Goal: Information Seeking & Learning: Learn about a topic

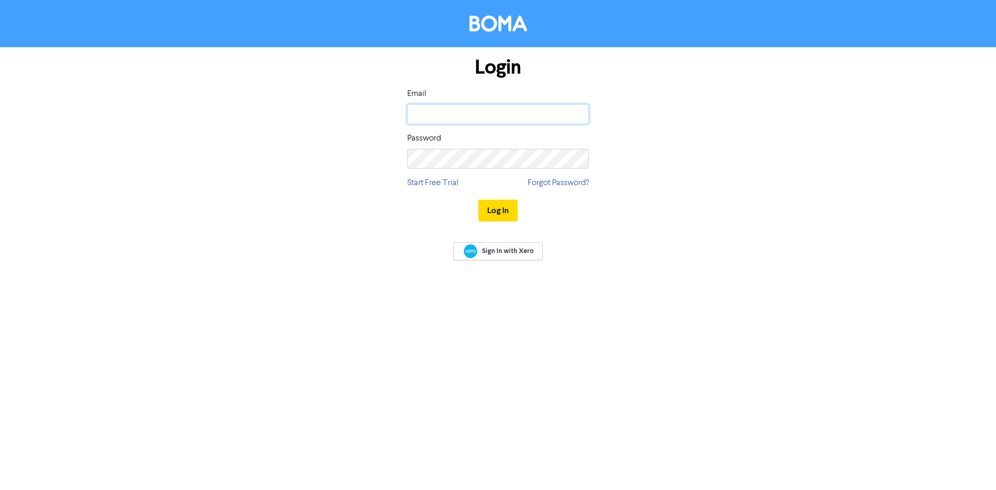
click at [469, 110] on input "email" at bounding box center [498, 114] width 182 height 20
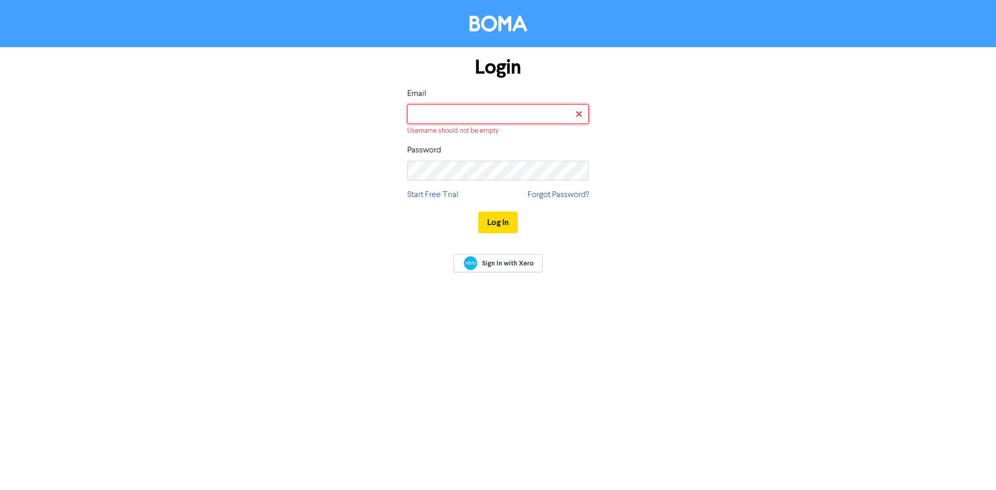
type input "[EMAIL_ADDRESS][DOMAIN_NAME]"
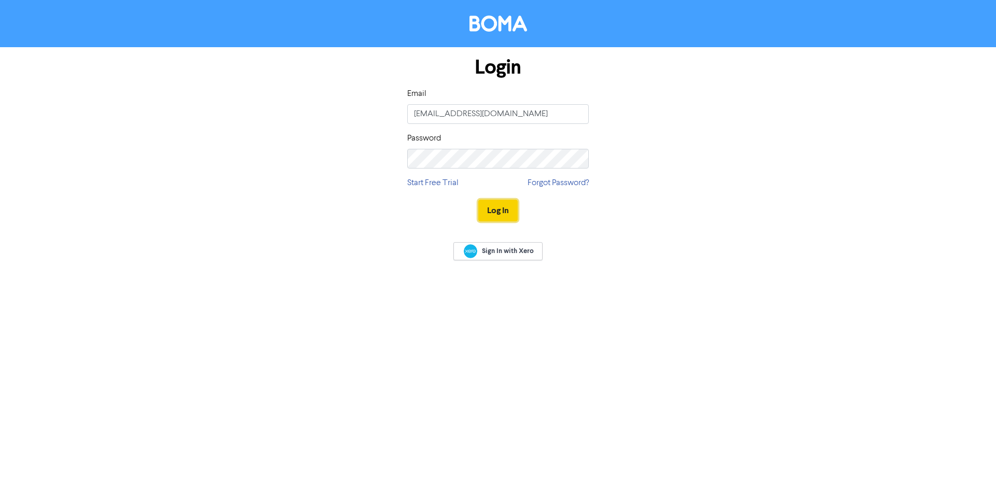
click at [483, 213] on button "Log In" at bounding box center [497, 211] width 39 height 22
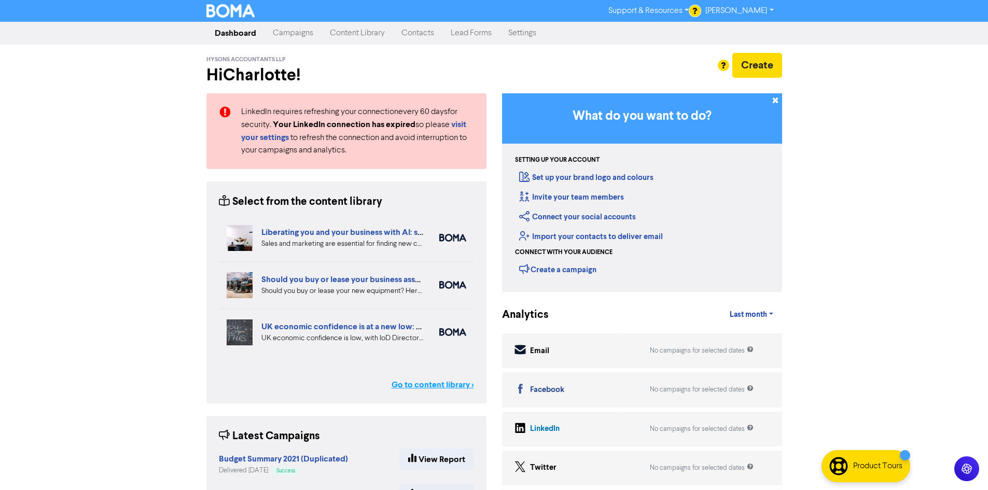
click at [431, 387] on link "Go to content library >" at bounding box center [433, 385] width 82 height 12
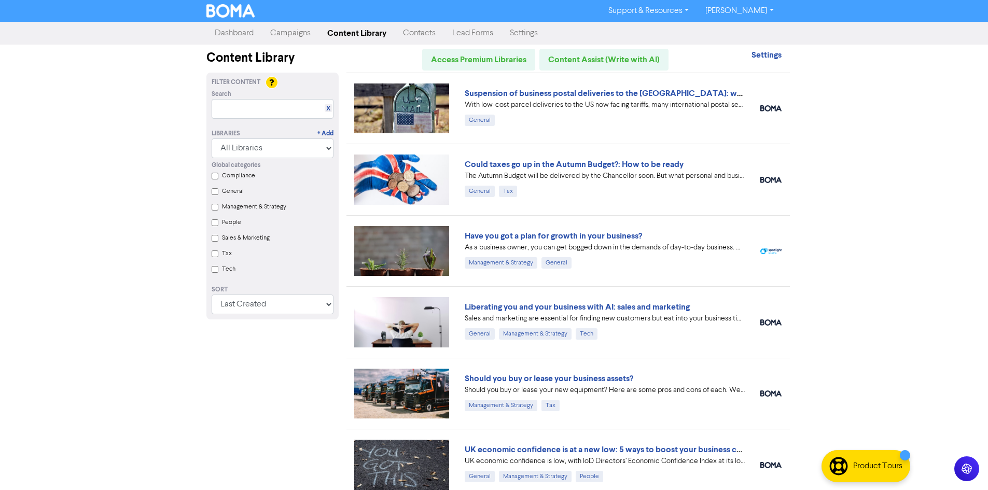
click at [234, 177] on label "Compliance" at bounding box center [238, 175] width 33 height 9
click at [218, 177] on input "Compliance" at bounding box center [215, 176] width 7 height 7
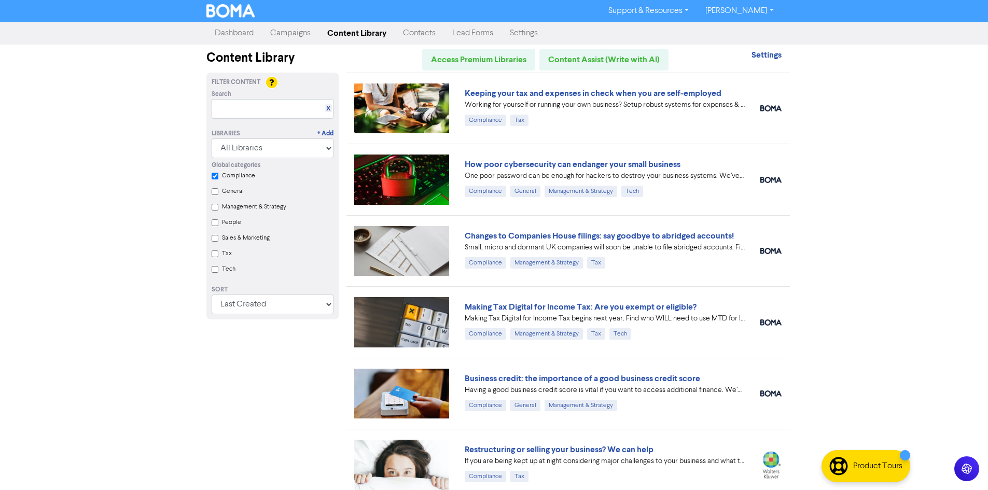
click at [212, 254] on input "Tax" at bounding box center [215, 254] width 7 height 7
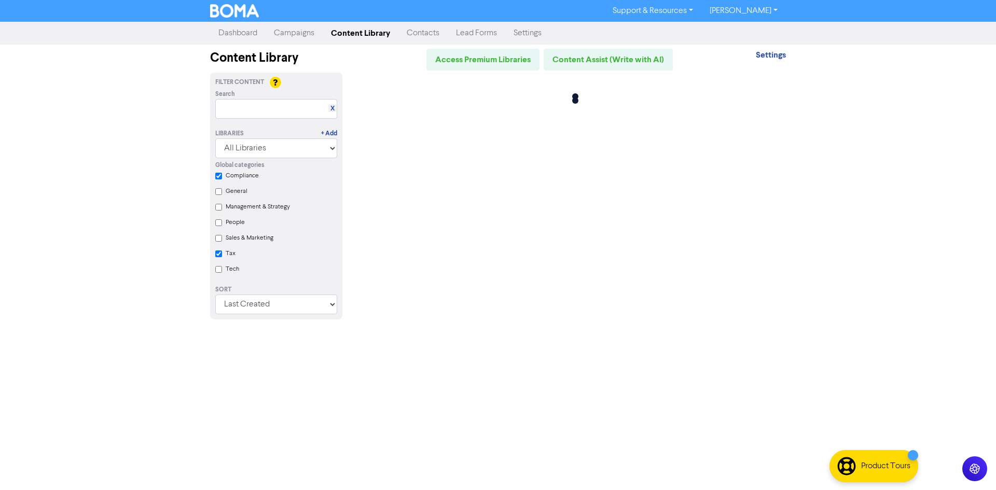
checkbox input "true"
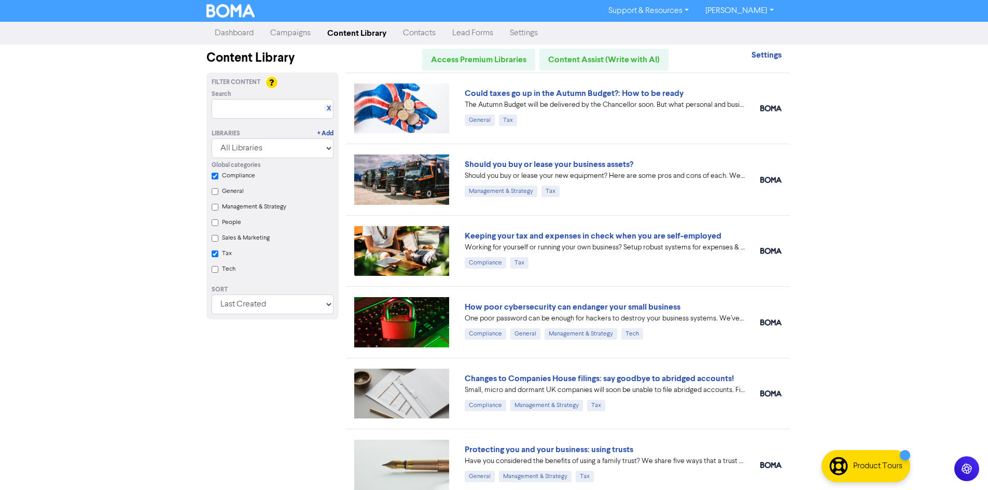
click at [217, 257] on input "Tax" at bounding box center [215, 254] width 7 height 7
checkbox input "true"
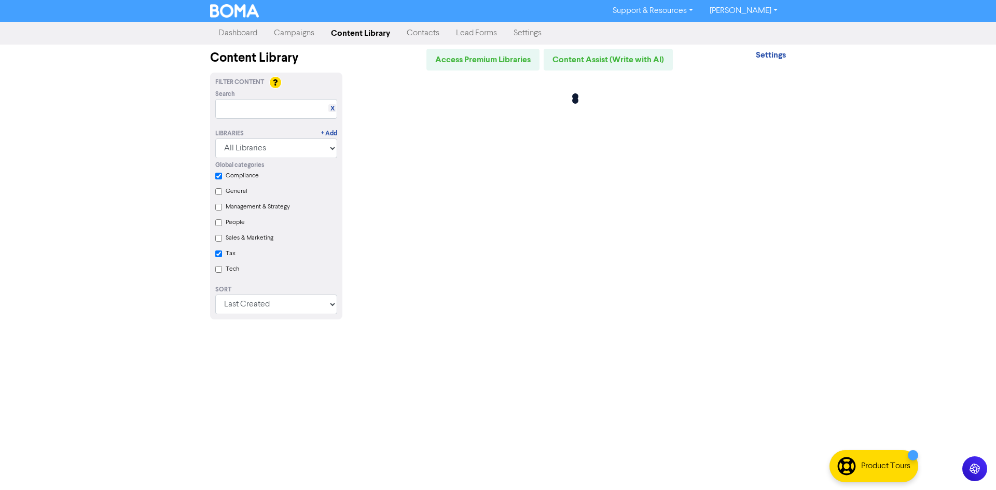
checkbox input "true"
checkbox input "false"
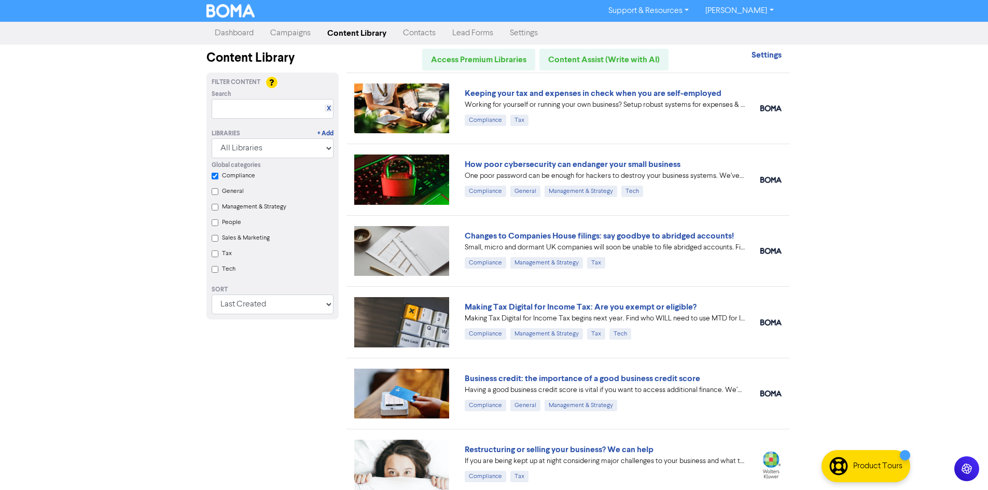
click at [217, 257] on input "Tax" at bounding box center [215, 254] width 7 height 7
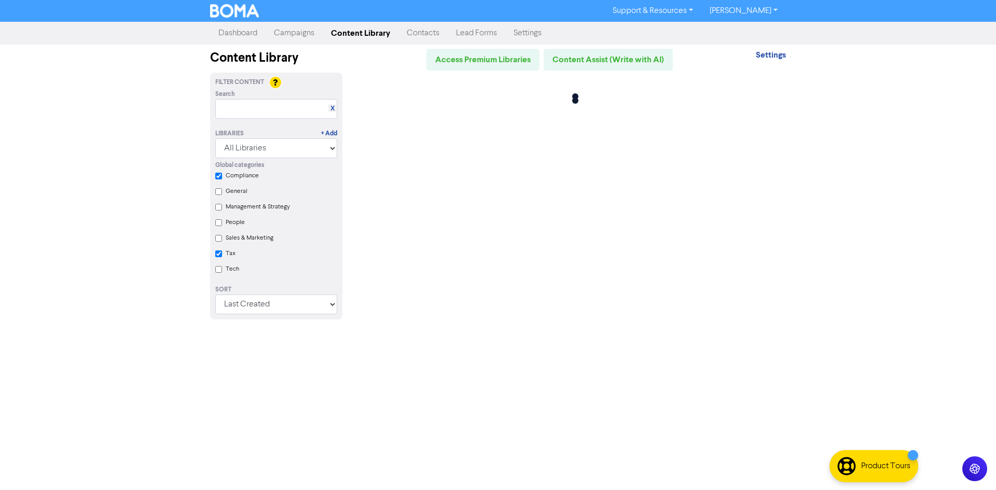
checkbox input "true"
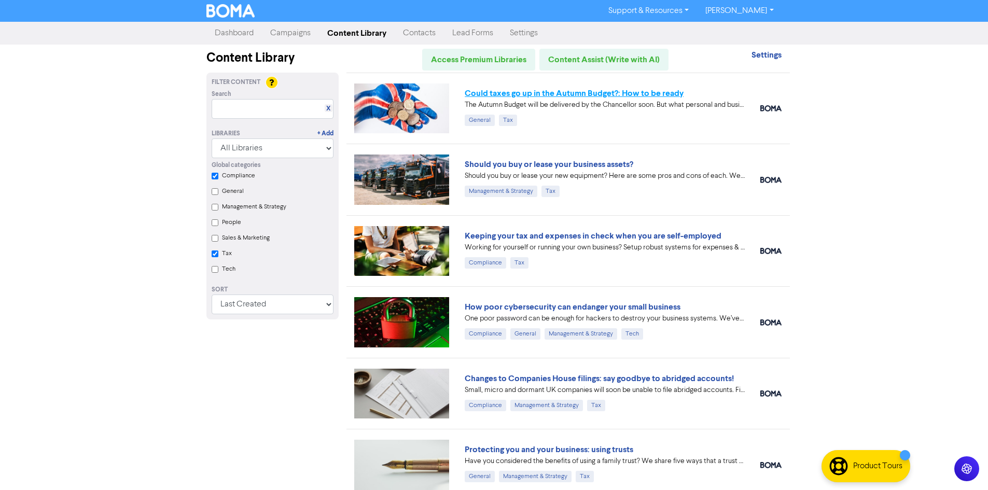
click at [510, 96] on link "Could taxes go up in the Autumn Budget?: How to be ready" at bounding box center [574, 93] width 219 height 10
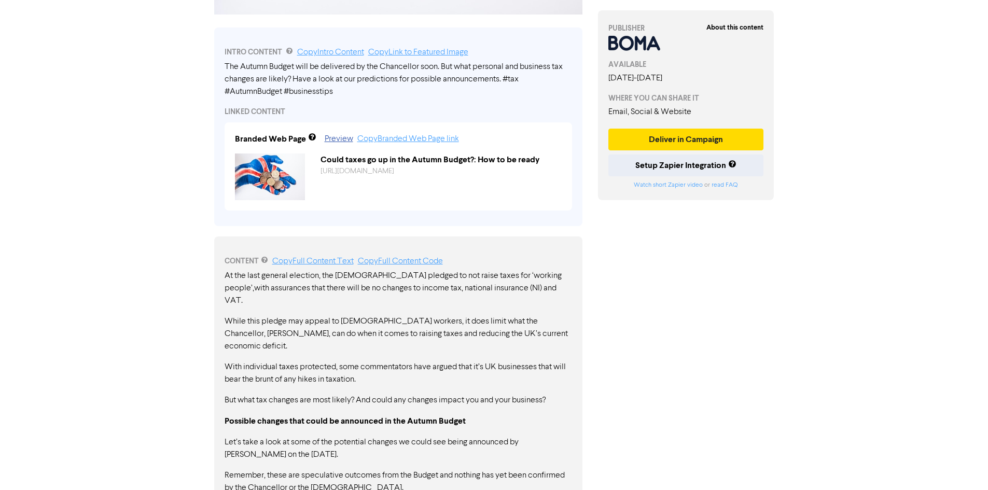
scroll to position [334, 0]
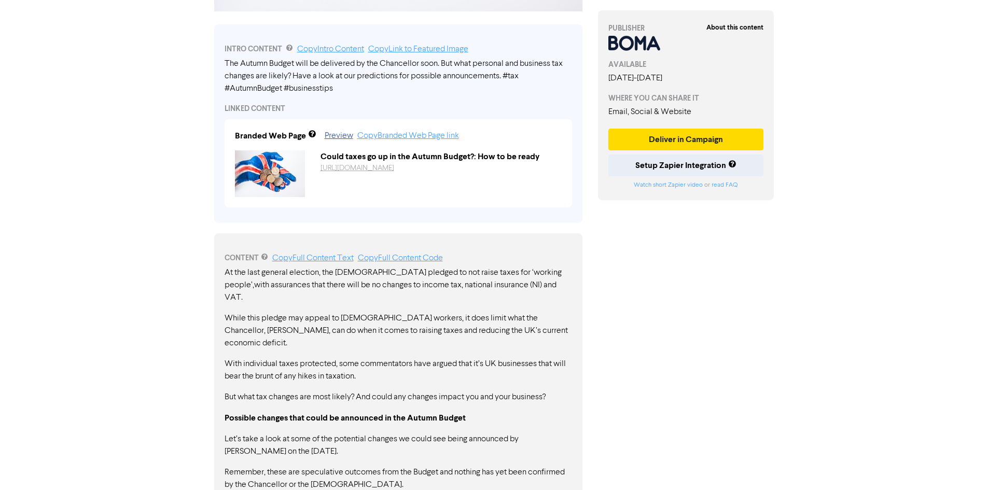
click at [368, 171] on link "[URL][DOMAIN_NAME]" at bounding box center [358, 167] width 74 height 7
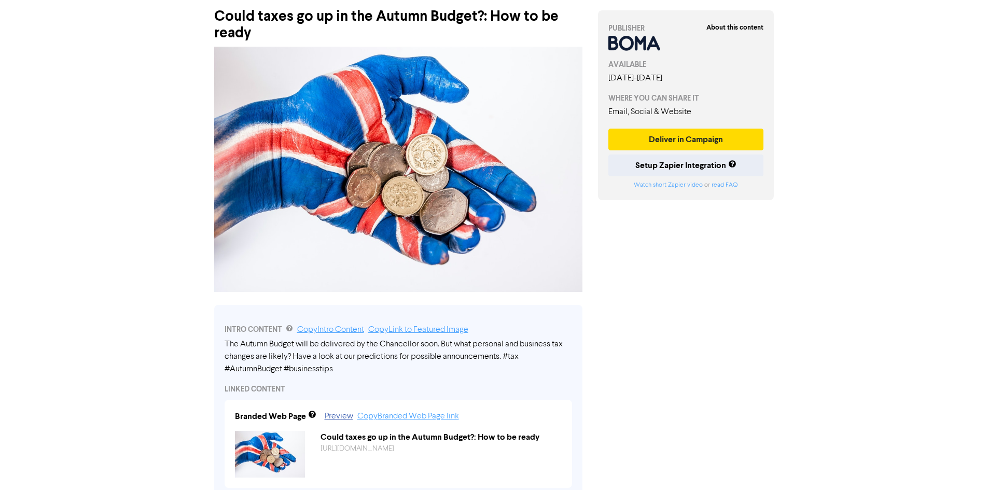
scroll to position [0, 0]
